Goal: Navigation & Orientation: Find specific page/section

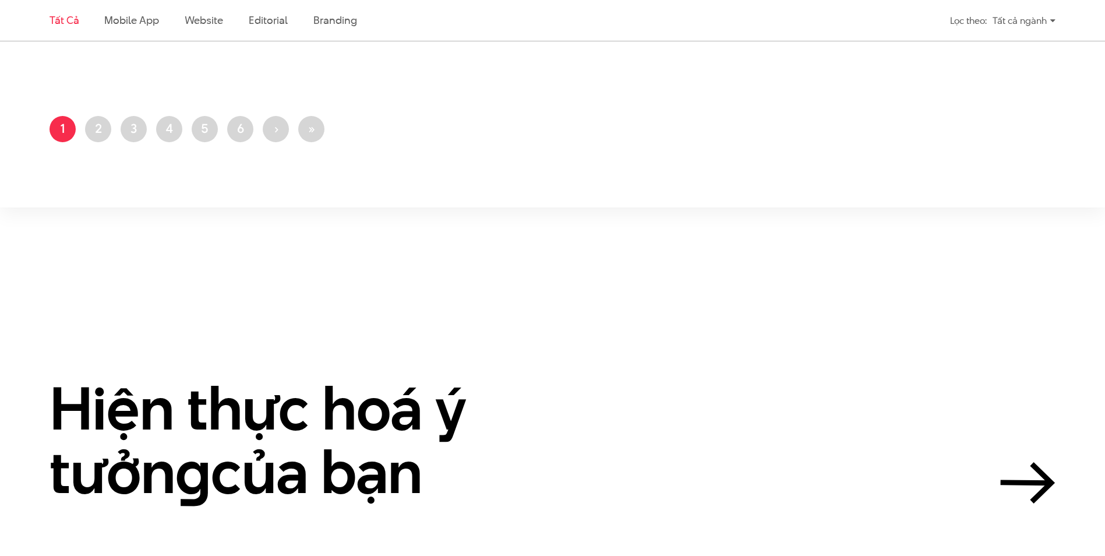
scroll to position [2970, 0]
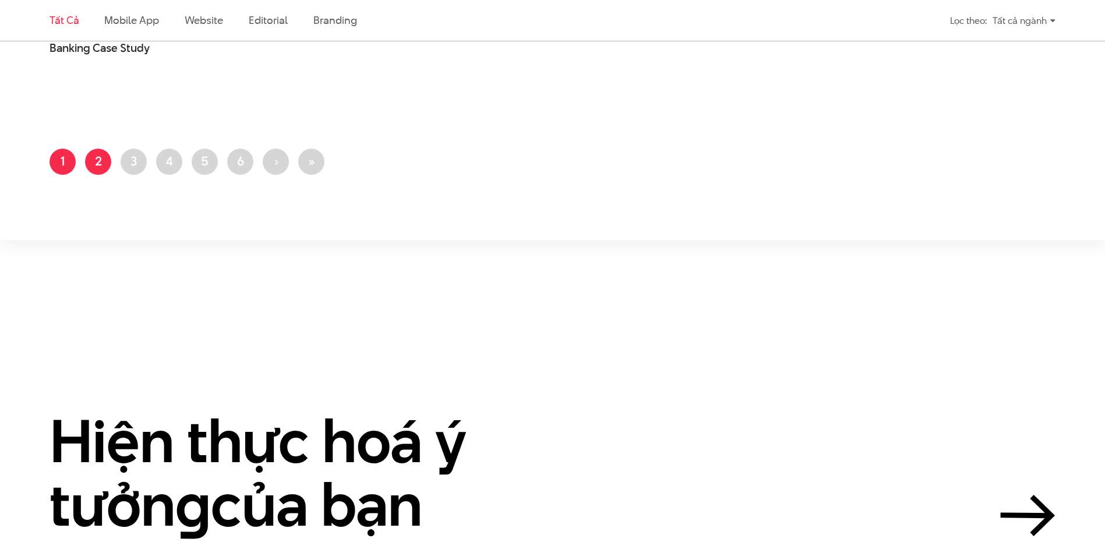
click at [98, 164] on link "Trang 2" at bounding box center [98, 161] width 26 height 26
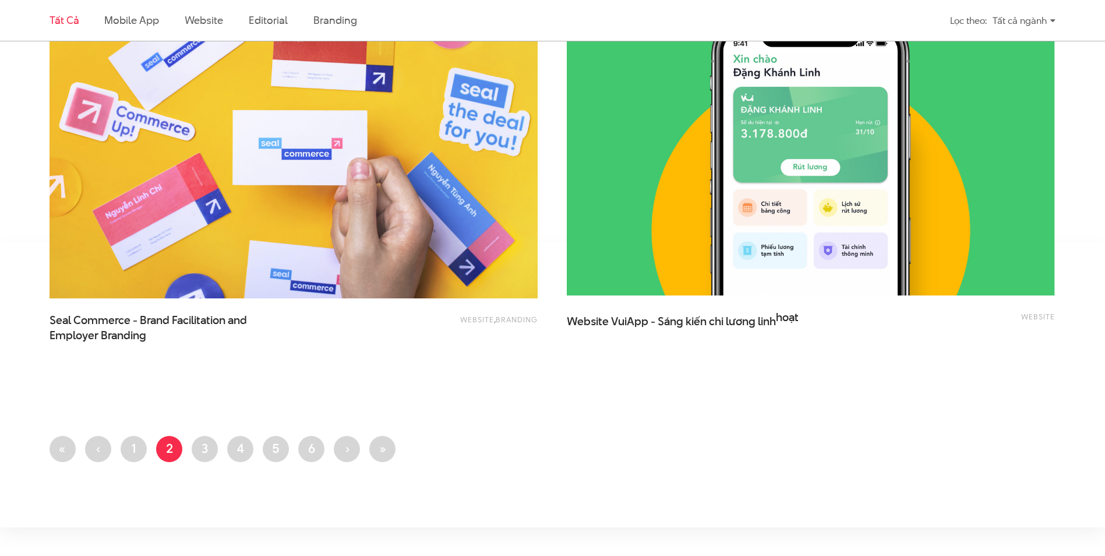
scroll to position [2795, 0]
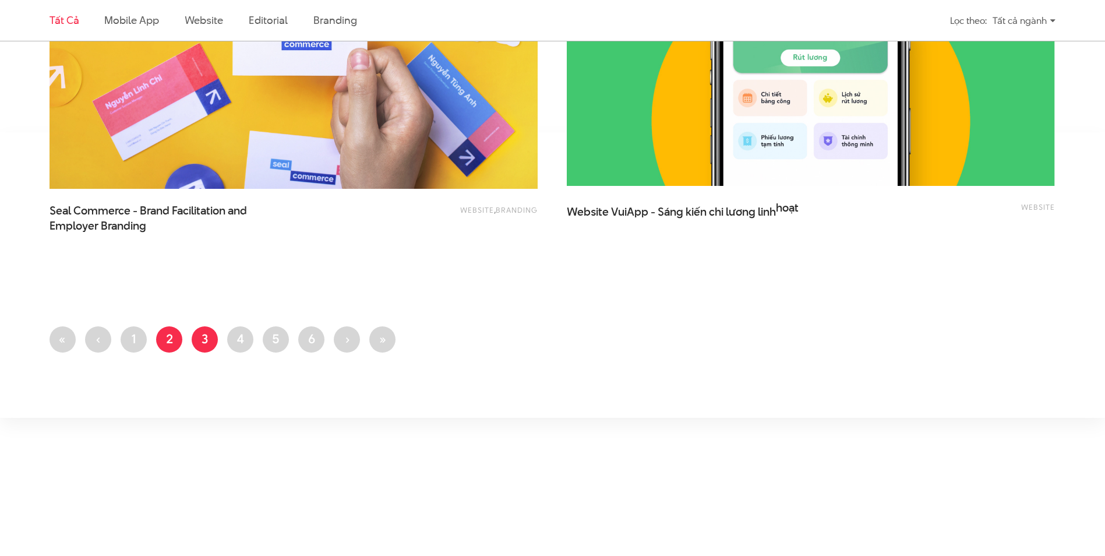
click at [199, 344] on link "Trang 3" at bounding box center [205, 339] width 26 height 26
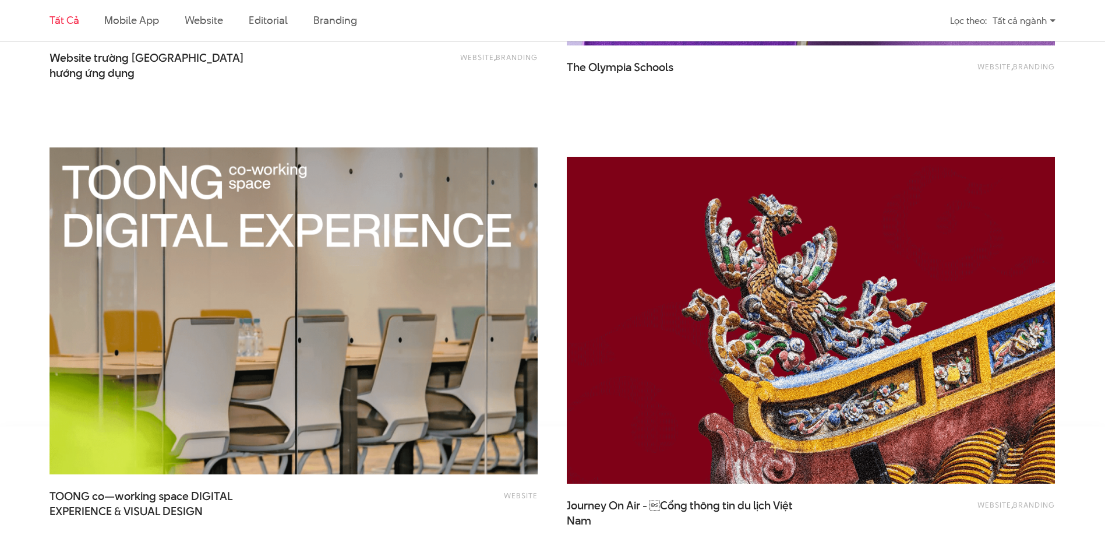
scroll to position [2504, 0]
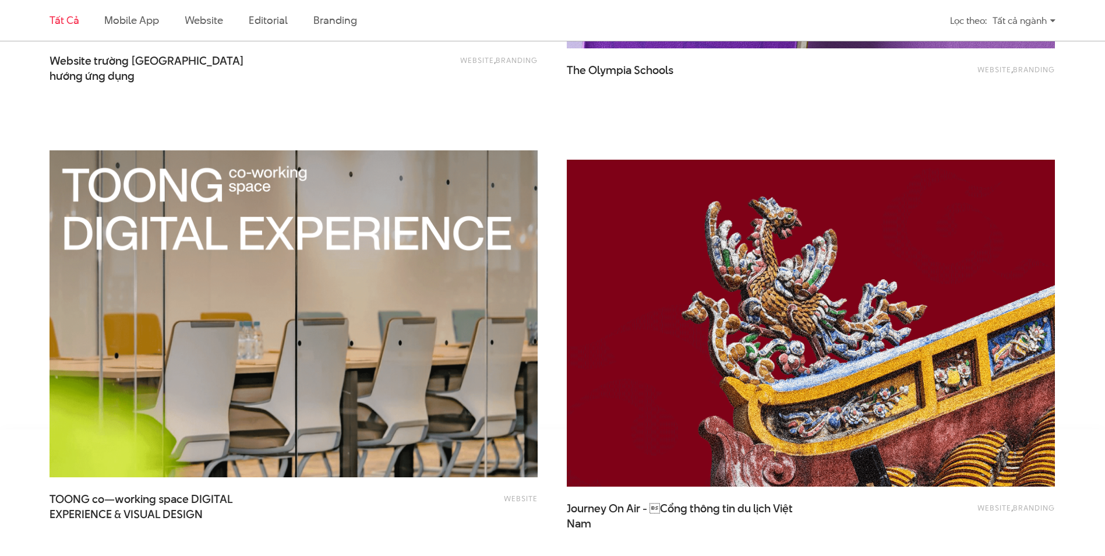
click at [654, 378] on img at bounding box center [810, 323] width 537 height 360
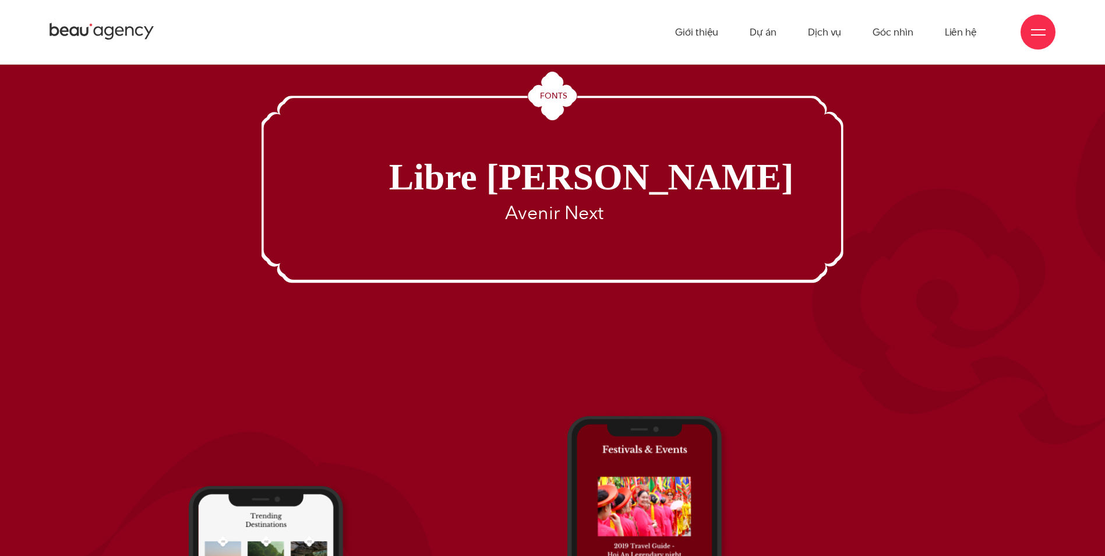
scroll to position [9273, 0]
